Goal: Task Accomplishment & Management: Manage account settings

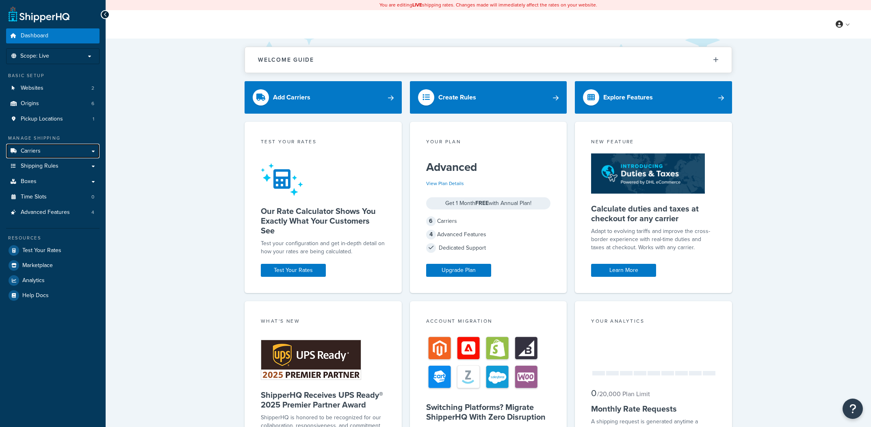
click at [80, 145] on link "Carriers" at bounding box center [52, 151] width 93 height 15
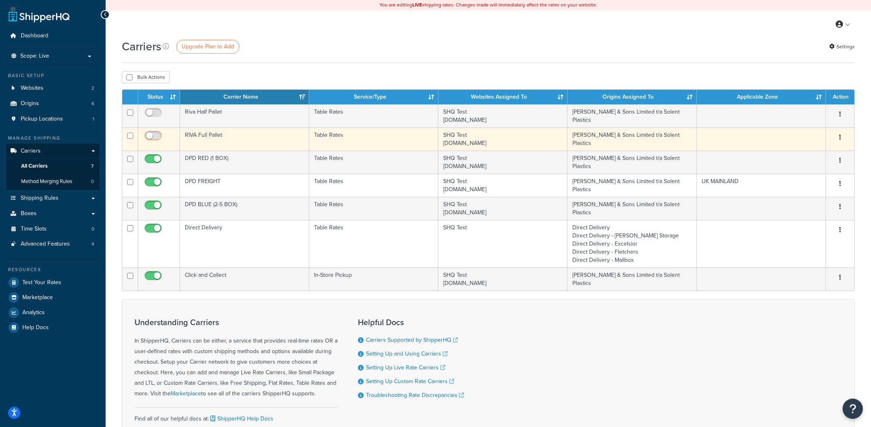
click at [155, 140] on input "checkbox" at bounding box center [154, 138] width 22 height 10
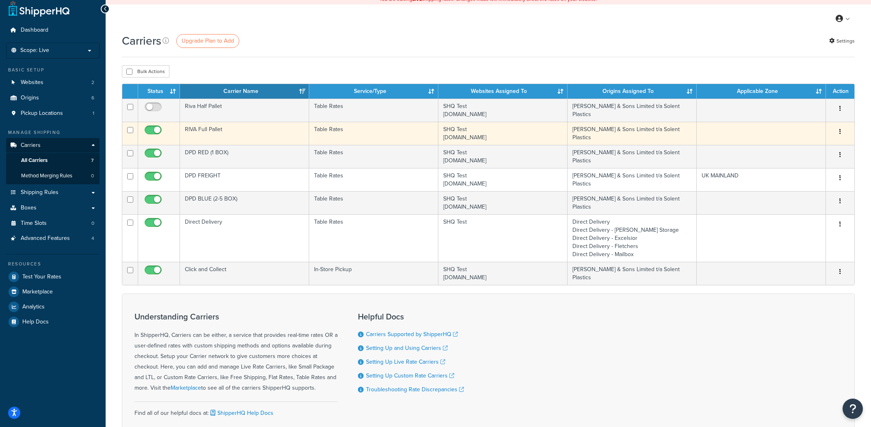
scroll to position [6, 0]
click at [153, 131] on input "checkbox" at bounding box center [154, 132] width 22 height 10
checkbox input "false"
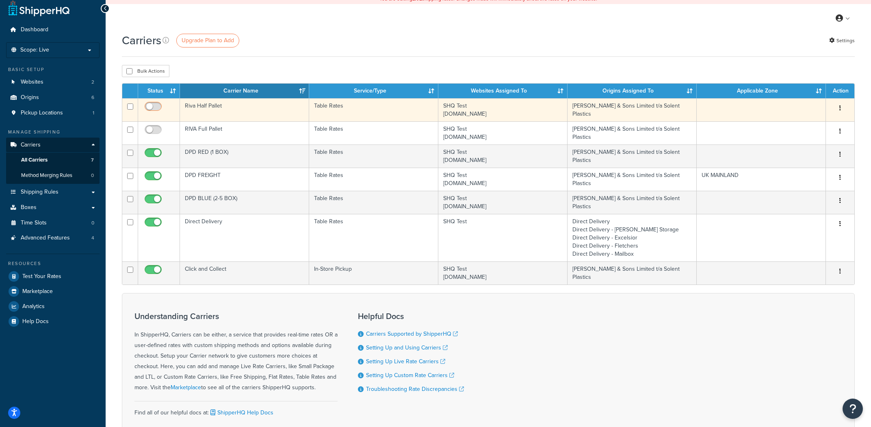
click at [157, 107] on input "checkbox" at bounding box center [154, 109] width 22 height 10
checkbox input "false"
